Goal: Ask a question

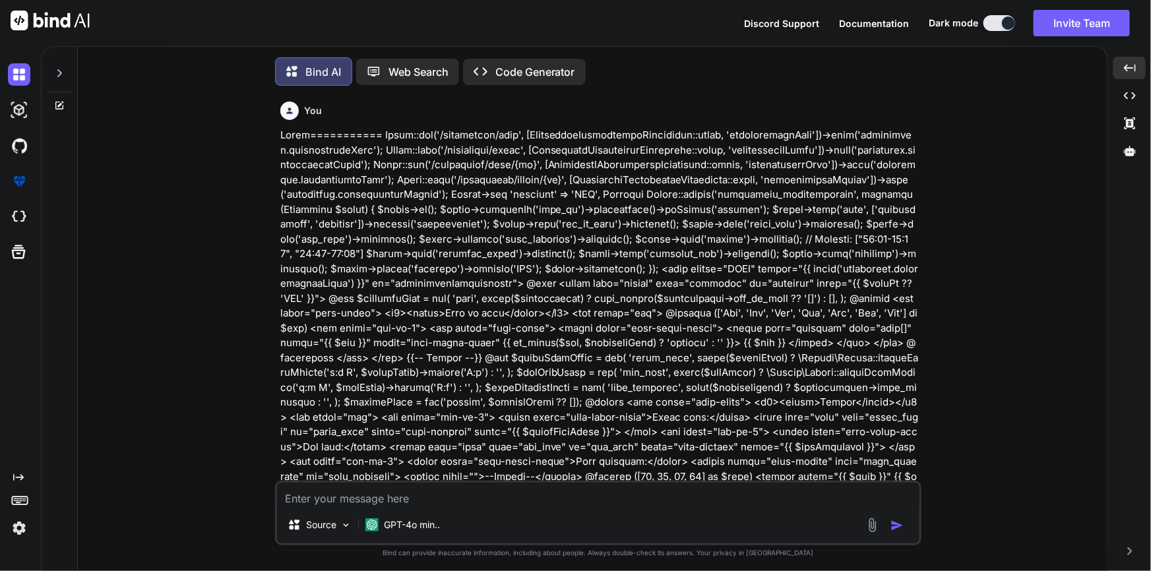
scroll to position [2765, 0]
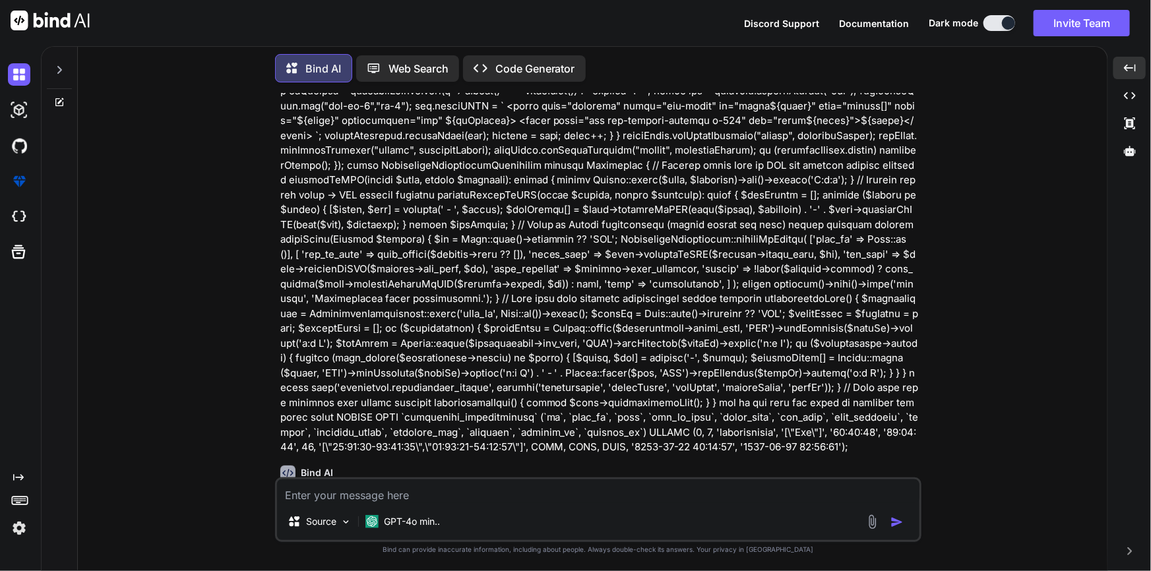
click at [63, 67] on icon at bounding box center [59, 70] width 11 height 11
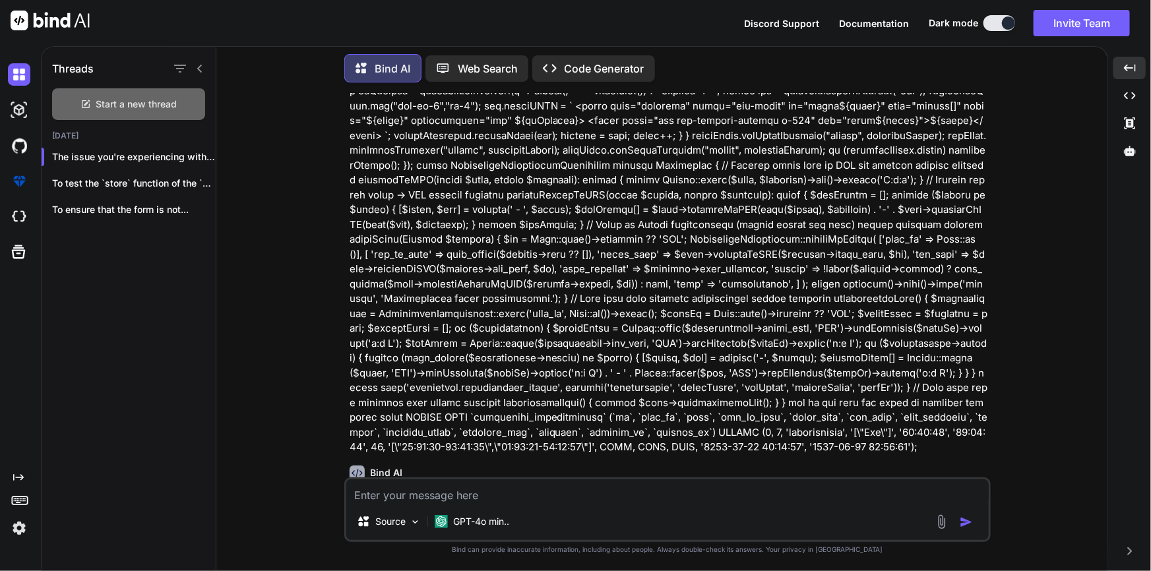
click at [115, 99] on span "Start a new thread" at bounding box center [136, 104] width 81 height 13
type textarea "x"
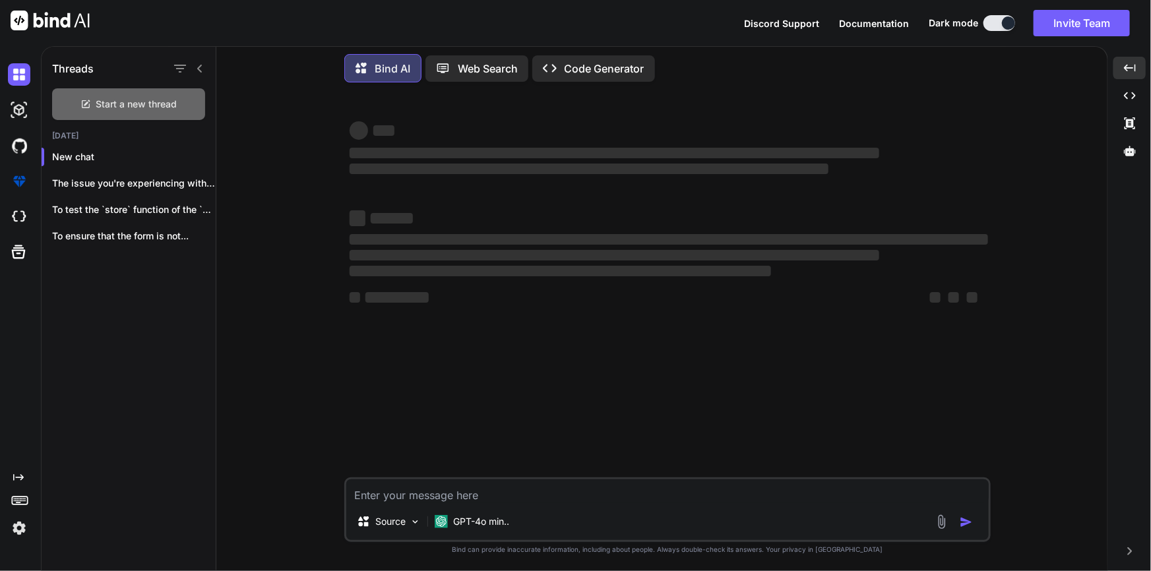
scroll to position [0, 0]
click at [447, 489] on textarea at bounding box center [667, 492] width 642 height 24
paste textarea "// List all vacations public function vacationList() { $vacations = SpecialistA…"
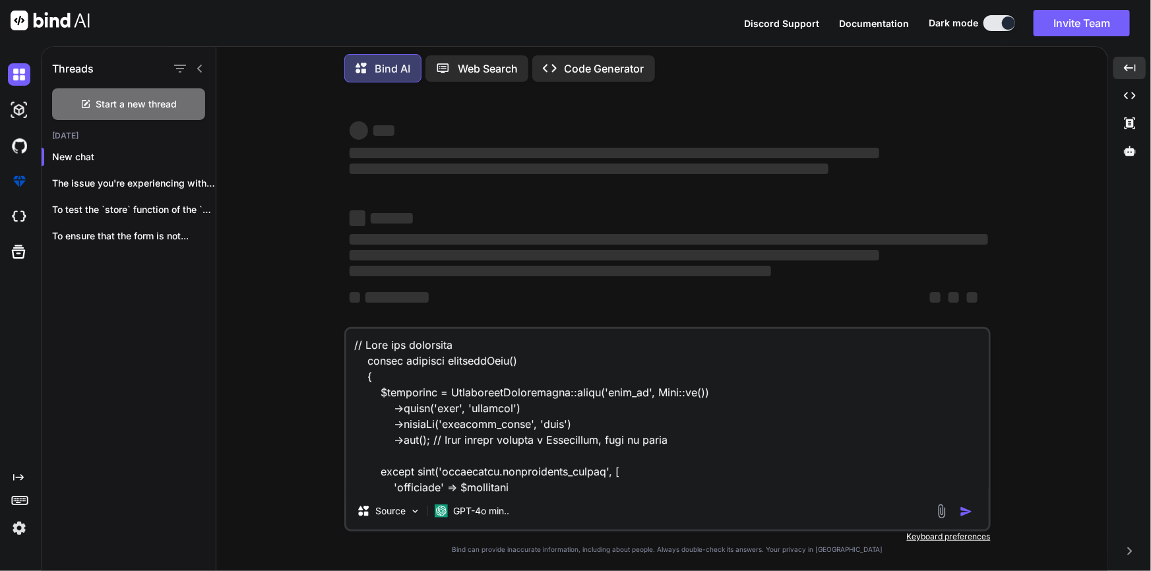
scroll to position [1108, 0]
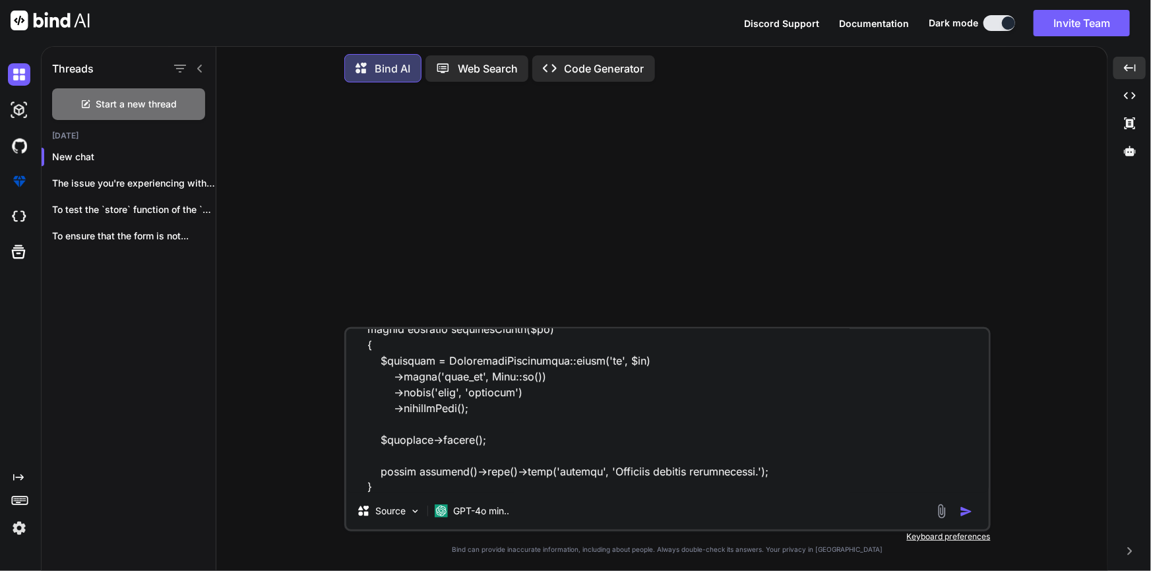
click at [470, 488] on textarea at bounding box center [667, 411] width 642 height 164
click at [437, 494] on div "Source GPT-4o min.." at bounding box center [667, 429] width 646 height 204
click at [198, 63] on icon at bounding box center [200, 68] width 11 height 11
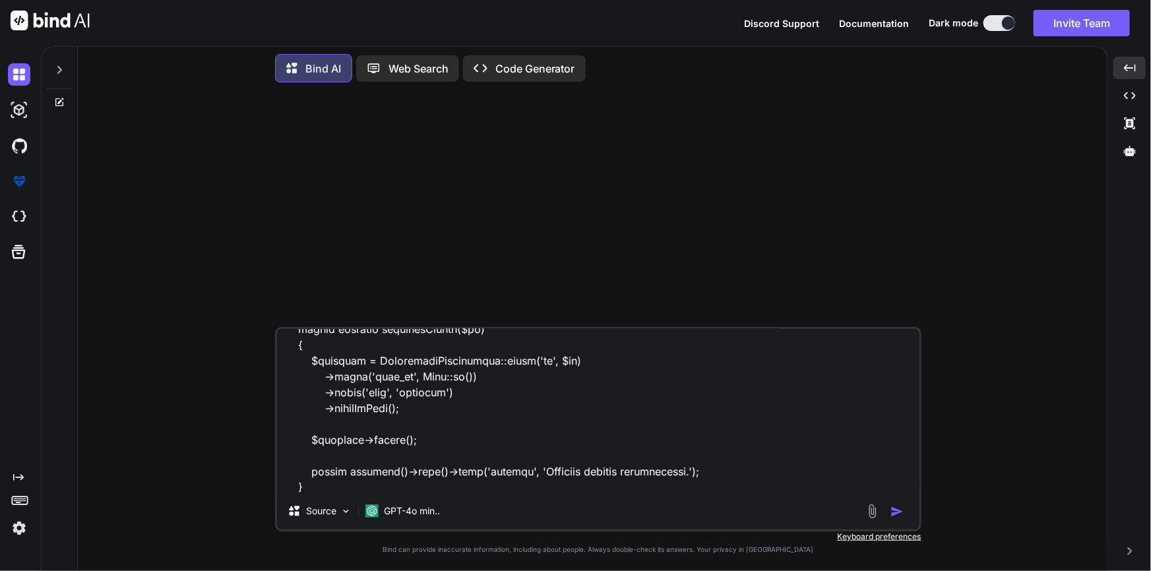
click at [336, 492] on textarea at bounding box center [598, 411] width 642 height 164
click at [334, 491] on textarea at bounding box center [598, 411] width 642 height 164
click at [317, 412] on textarea at bounding box center [598, 411] width 642 height 164
paste textarea "<table class="table table-bordered"> <thead> <tr> <th>Start Date</th> <th>End D…"
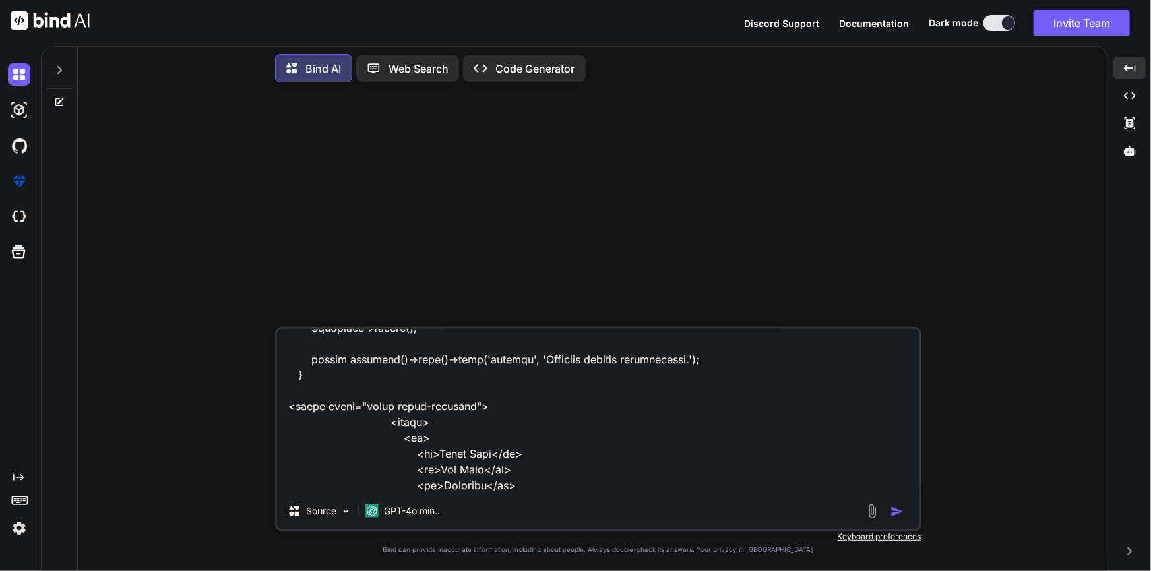
scroll to position [1662, 0]
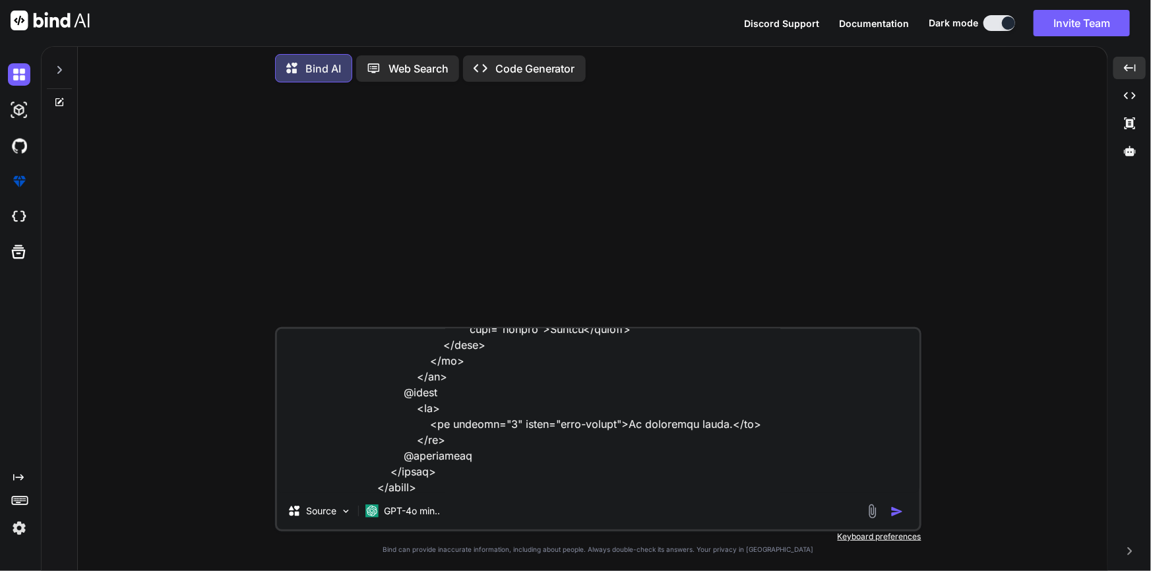
paste textarea "Undefined variable $vacations"
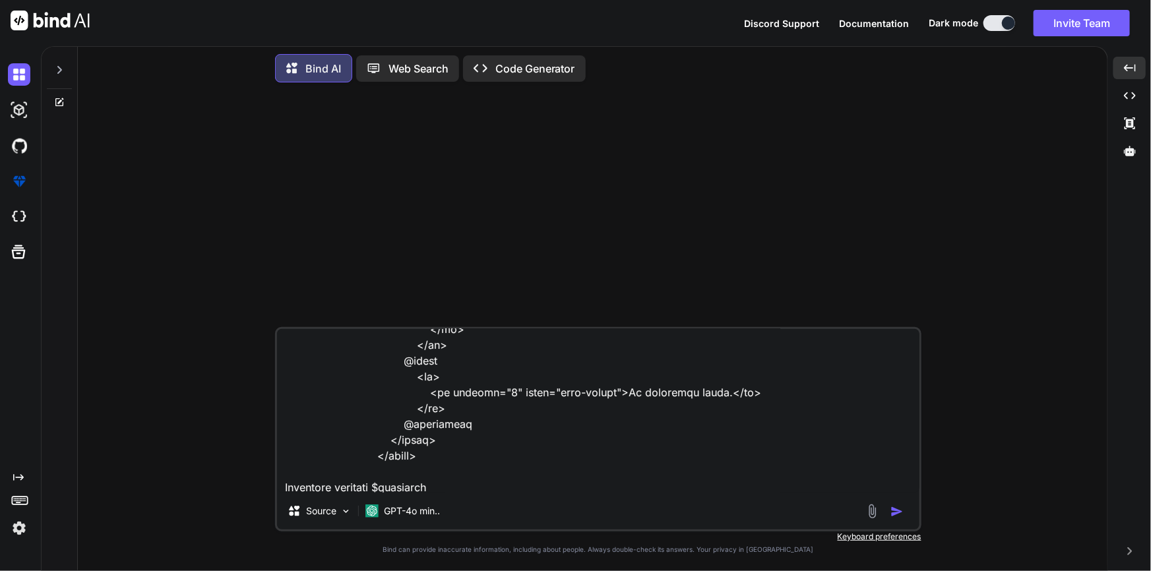
type textarea "// List all vacations public function vacationList() { $vacations = SpecialistA…"
click at [889, 511] on div at bounding box center [887, 511] width 44 height 15
click at [893, 511] on img "button" at bounding box center [896, 511] width 13 height 13
